Goal: Find specific page/section: Find specific page/section

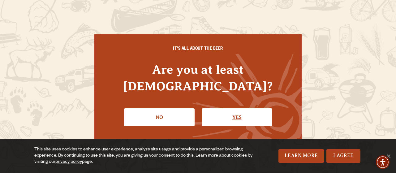
click at [226, 108] on link "Yes" at bounding box center [237, 117] width 71 height 18
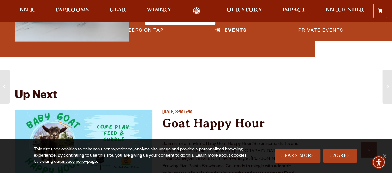
scroll to position [1900, 0]
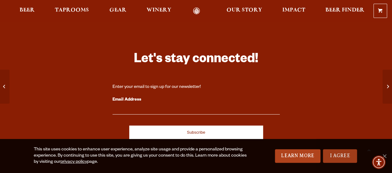
click at [337, 154] on link "I Agree" at bounding box center [340, 156] width 34 height 14
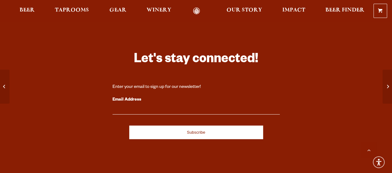
scroll to position [2040, 0]
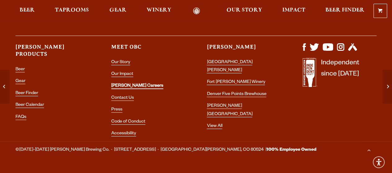
click at [124, 84] on link "[PERSON_NAME] Careers" at bounding box center [137, 87] width 52 height 6
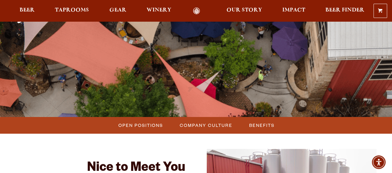
scroll to position [162, 0]
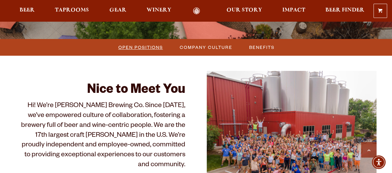
click at [144, 47] on span "Open Positions" at bounding box center [140, 47] width 45 height 9
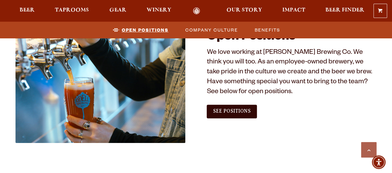
scroll to position [357, 0]
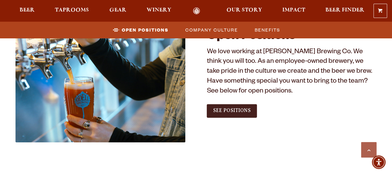
click at [231, 111] on span "See Positions" at bounding box center [231, 111] width 37 height 6
